Goal: Task Accomplishment & Management: Complete application form

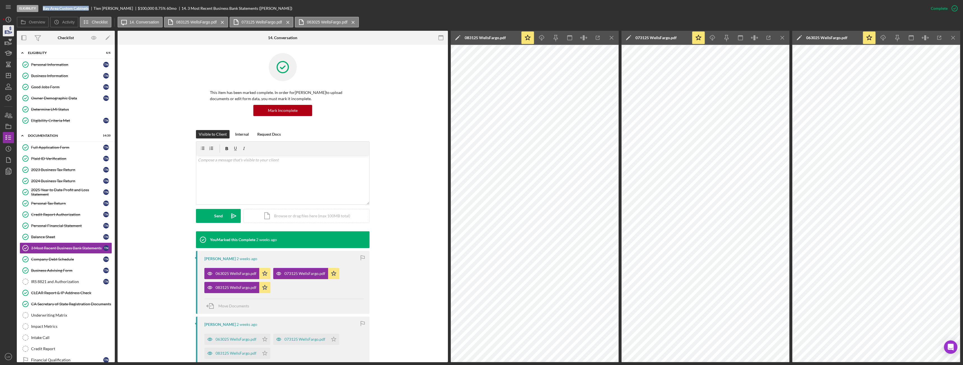
scroll to position [28, 0]
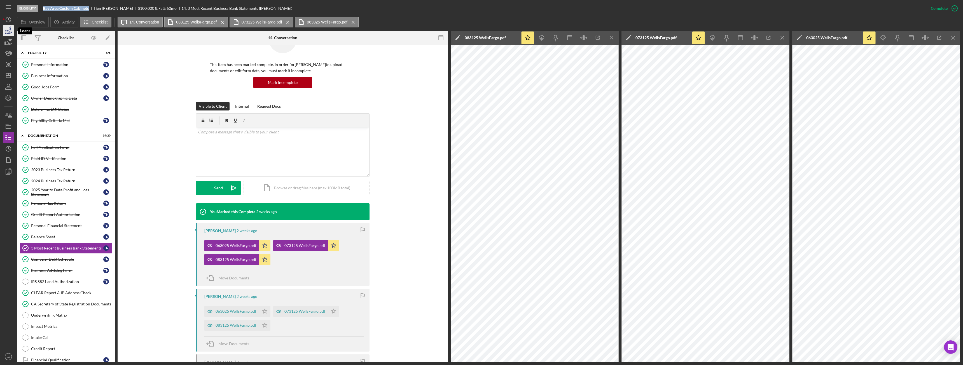
click at [10, 33] on icon "button" at bounding box center [8, 31] width 14 height 14
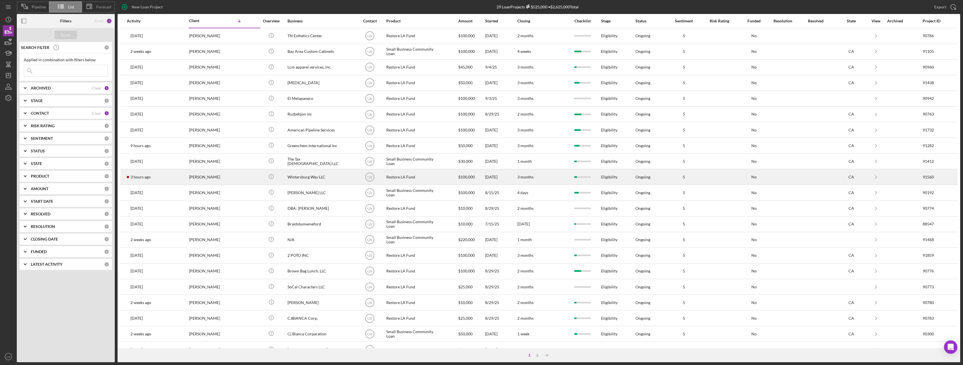
click at [193, 174] on div "Myung Seo" at bounding box center [217, 177] width 56 height 15
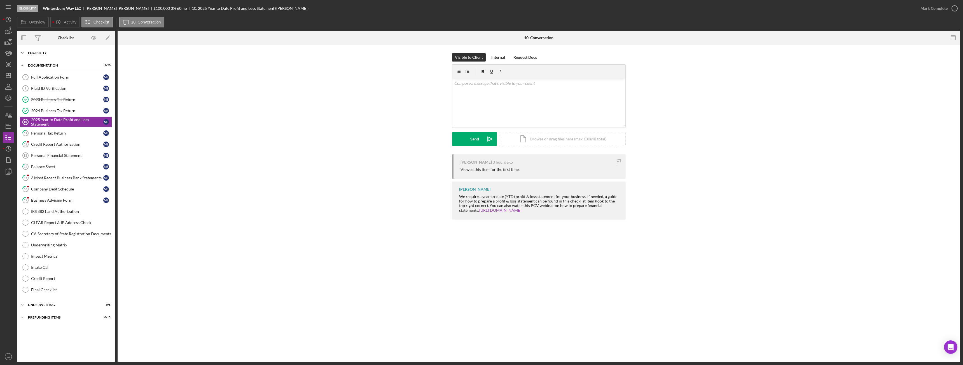
click at [39, 54] on div "Icon/Expander Eligibility 6 / 7" at bounding box center [66, 52] width 98 height 11
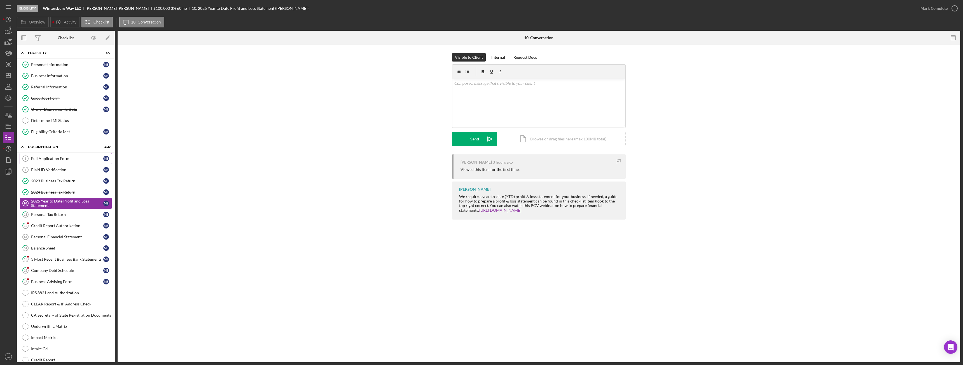
click at [59, 159] on div "Full Application Form" at bounding box center [67, 159] width 72 height 4
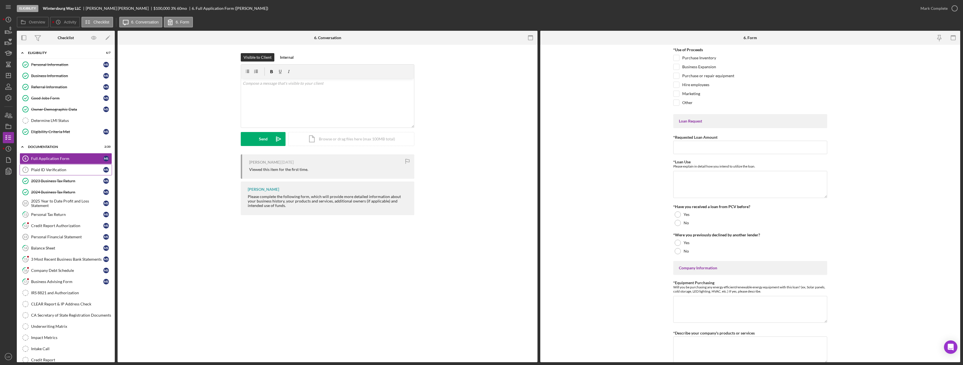
click at [59, 174] on link "Plaid ID Verification 7 Plaid ID Verification M S" at bounding box center [66, 169] width 92 height 11
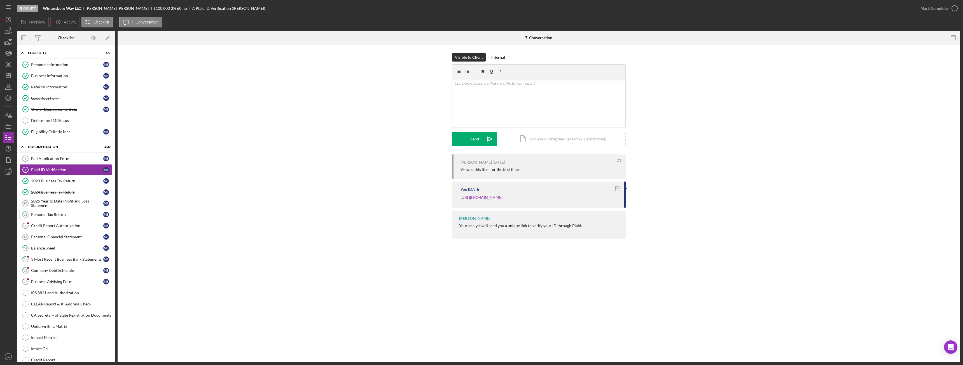
click at [63, 219] on link "11 Personal Tax Return M S" at bounding box center [66, 214] width 92 height 11
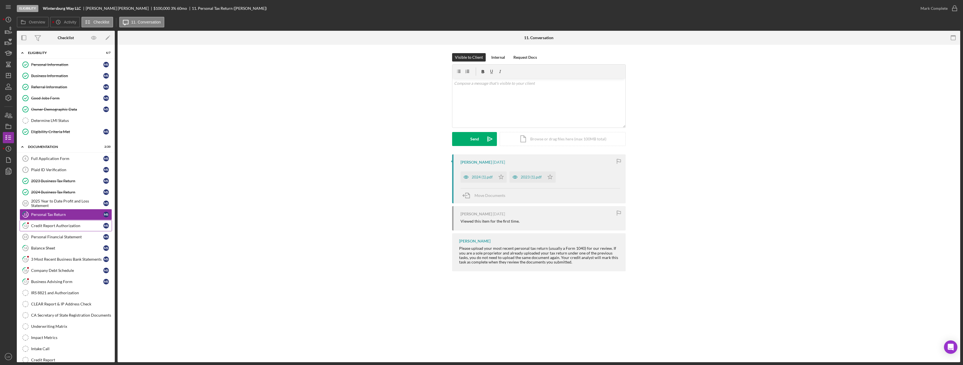
click at [63, 227] on div "Credit Report Authorization" at bounding box center [67, 226] width 72 height 4
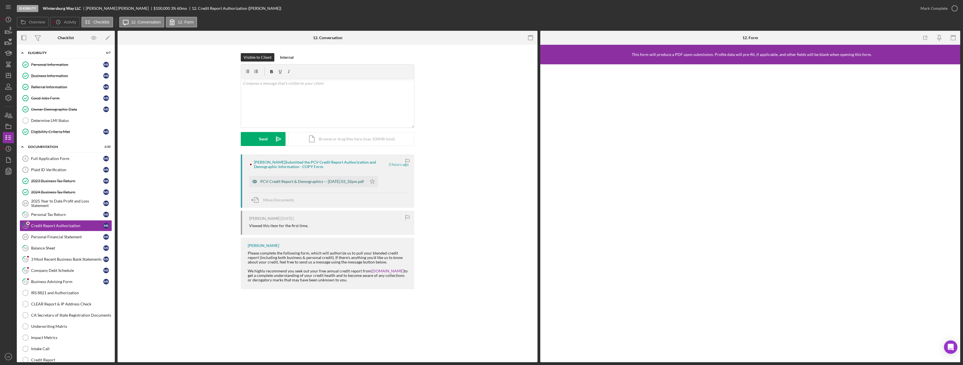
click at [274, 179] on div "PCV Credit Report & Demographics -- 2025-09-25 03_32pm.pdf" at bounding box center [308, 181] width 118 height 11
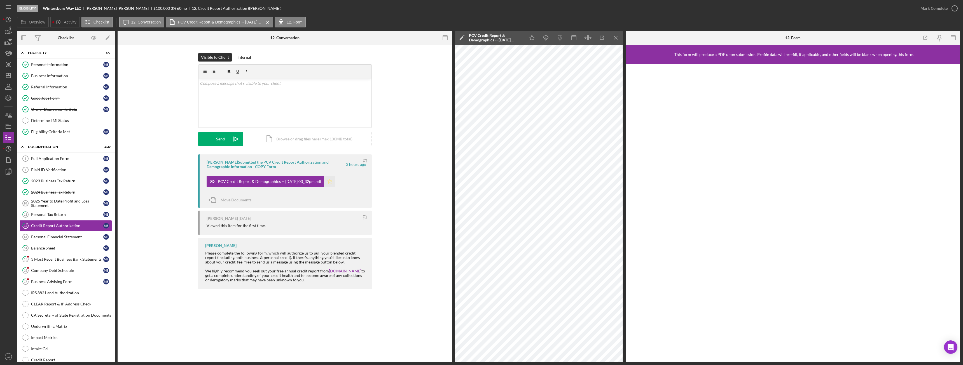
click at [332, 181] on polygon "button" at bounding box center [329, 181] width 5 height 4
click at [935, 7] on div "Mark Complete" at bounding box center [934, 8] width 27 height 11
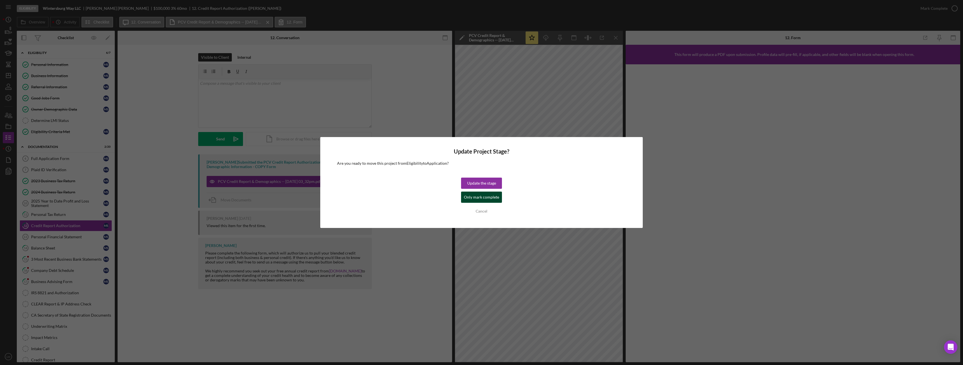
click at [474, 197] on div "Only mark complete" at bounding box center [481, 197] width 35 height 11
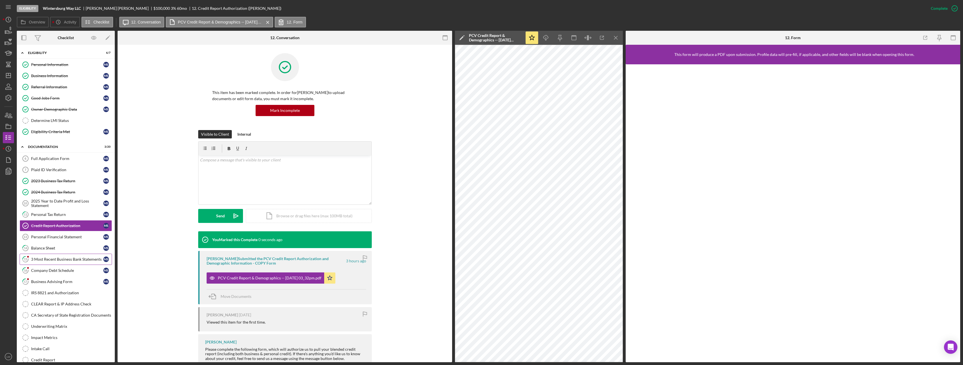
click at [44, 260] on div "3 Most Recent Business Bank Statements" at bounding box center [67, 259] width 72 height 4
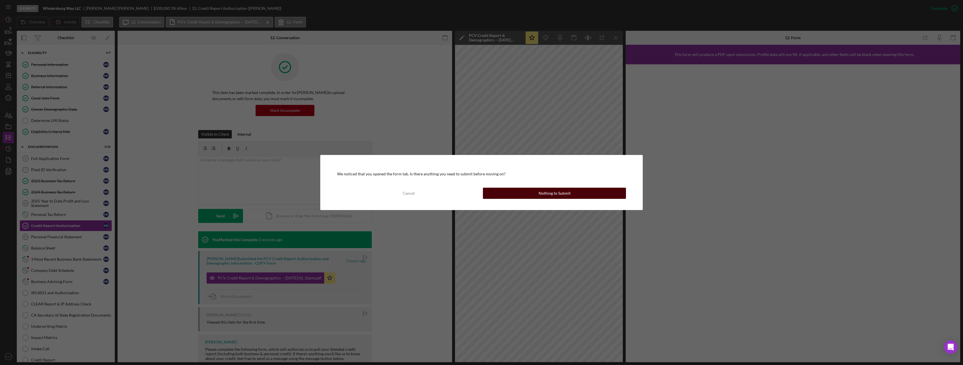
click at [572, 194] on button "Nothing to Submit" at bounding box center [554, 193] width 143 height 11
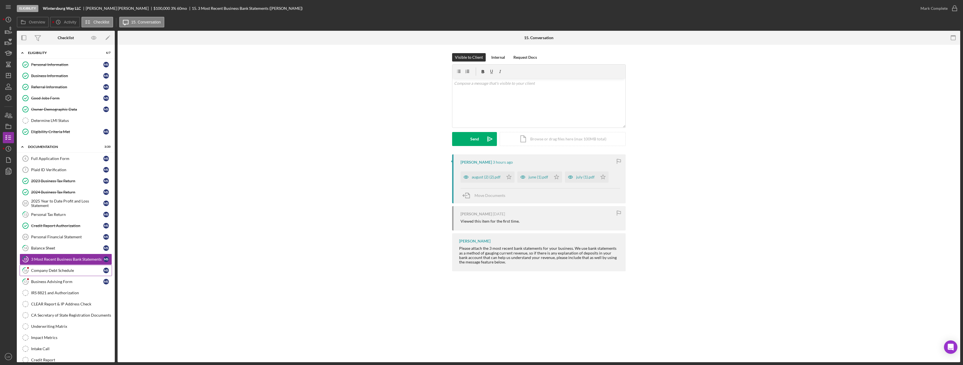
click at [61, 269] on div "Company Debt Schedule" at bounding box center [67, 270] width 72 height 4
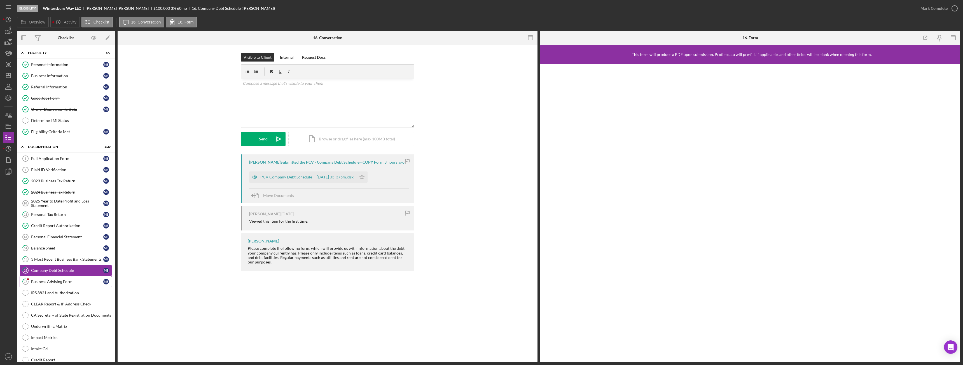
click at [60, 282] on div "Business Advising Form" at bounding box center [67, 282] width 72 height 4
